Goal: Information Seeking & Learning: Learn about a topic

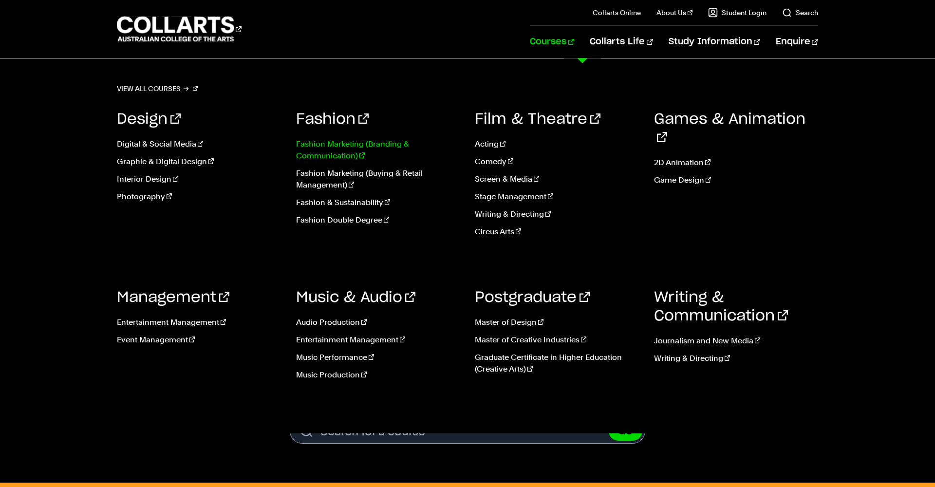
click at [334, 146] on link "Fashion Marketing (Branding & Communication)" at bounding box center [378, 149] width 165 height 23
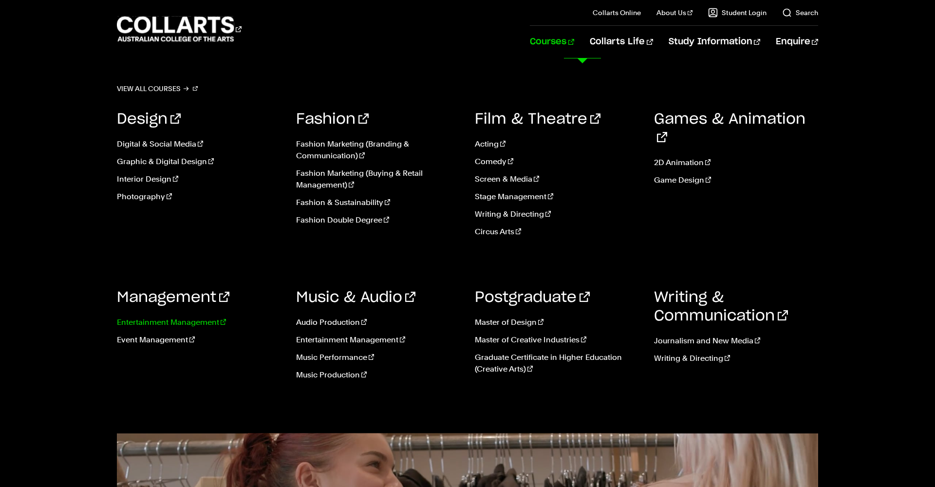
click at [200, 320] on link "Entertainment Management" at bounding box center [199, 323] width 165 height 12
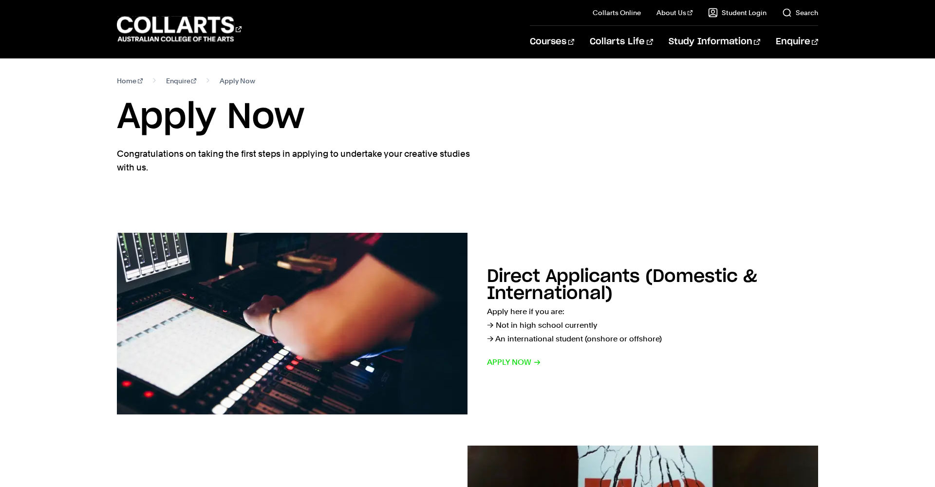
click at [174, 113] on h1 "Apply Now" at bounding box center [467, 117] width 701 height 44
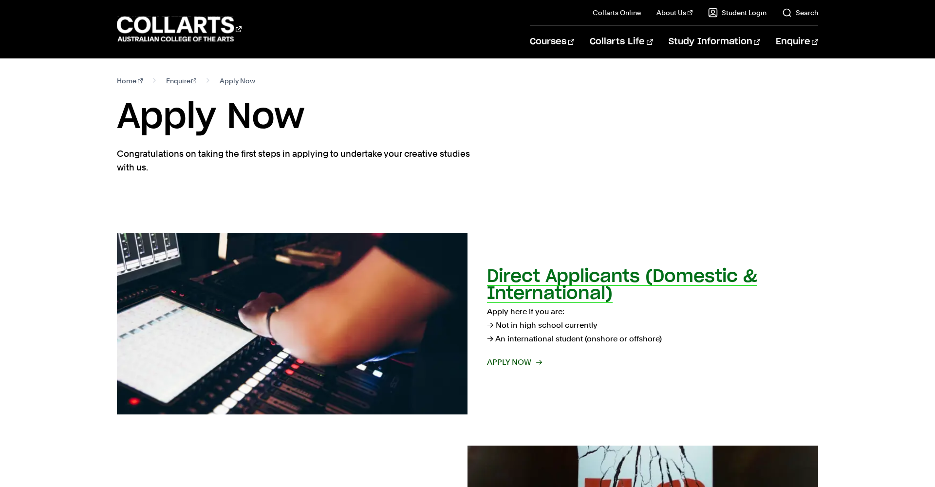
click at [519, 363] on span "Apply now" at bounding box center [514, 363] width 54 height 14
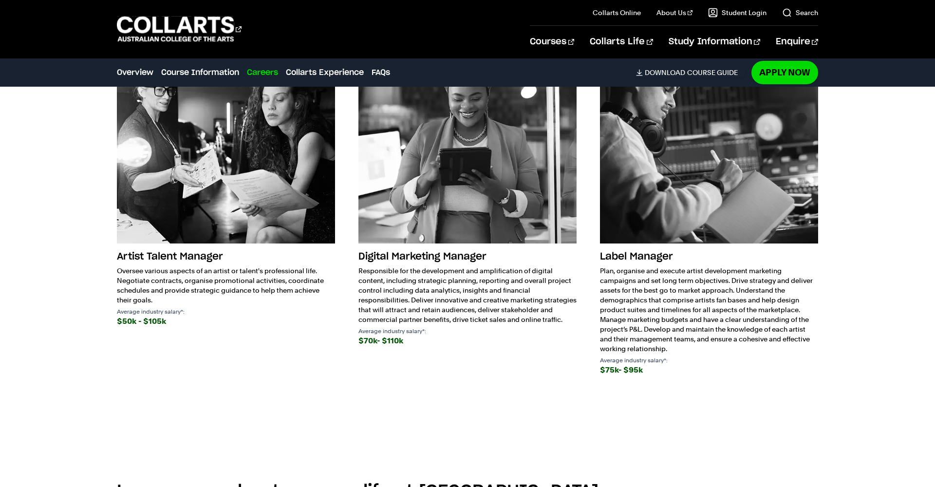
scroll to position [1896, 0]
